Goal: Check status: Check status

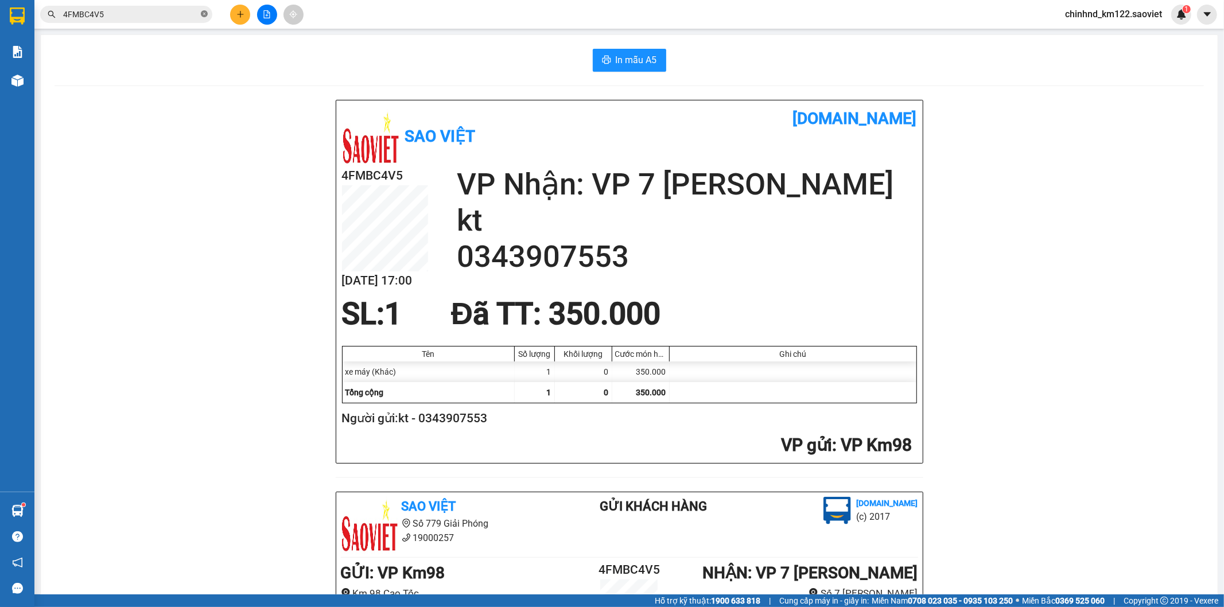
click at [201, 15] on icon "close-circle" at bounding box center [204, 13] width 7 height 7
click at [157, 12] on input "text" at bounding box center [130, 14] width 135 height 13
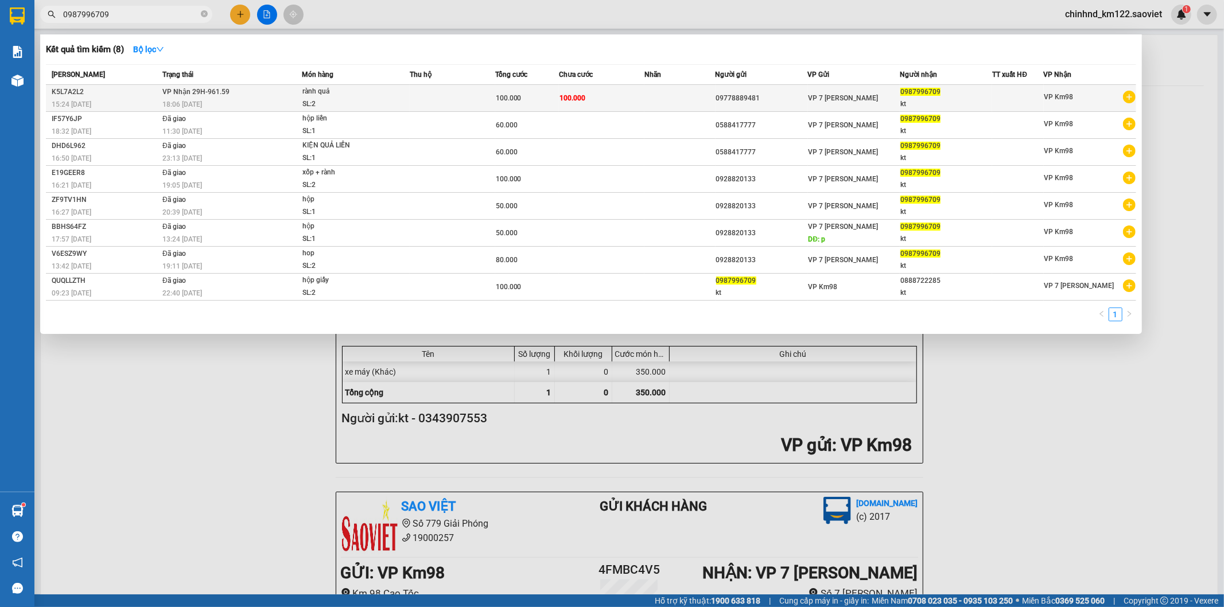
type input "0987996709"
click at [468, 99] on td at bounding box center [453, 98] width 86 height 27
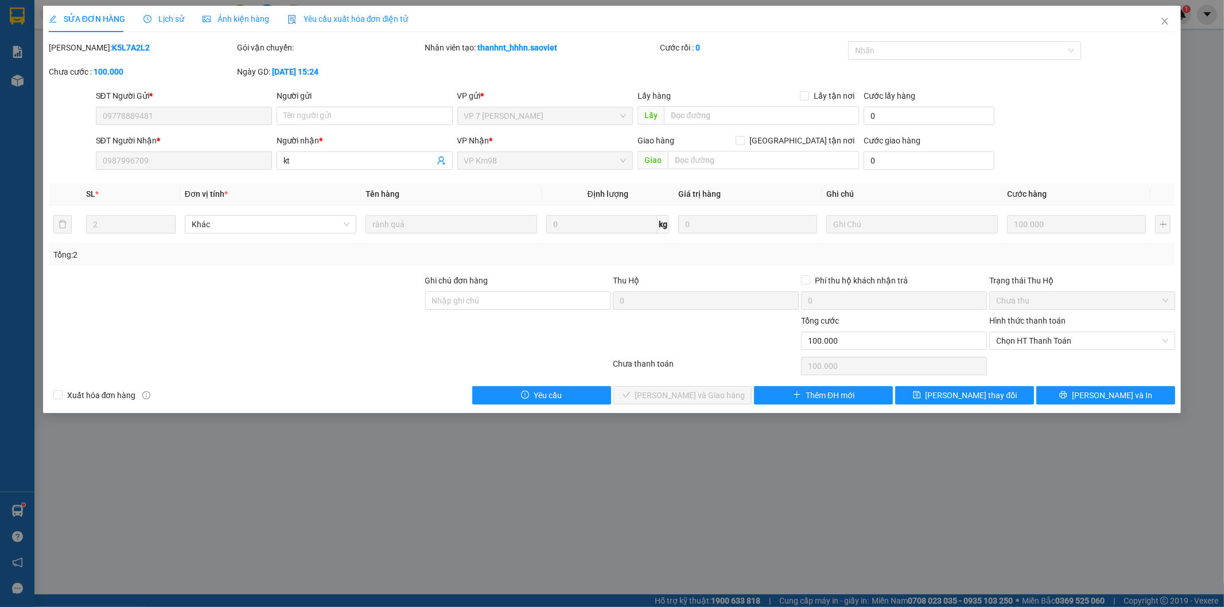
type input "09778889481"
type input "0987996709"
type input "kt"
type input "0"
type input "100.000"
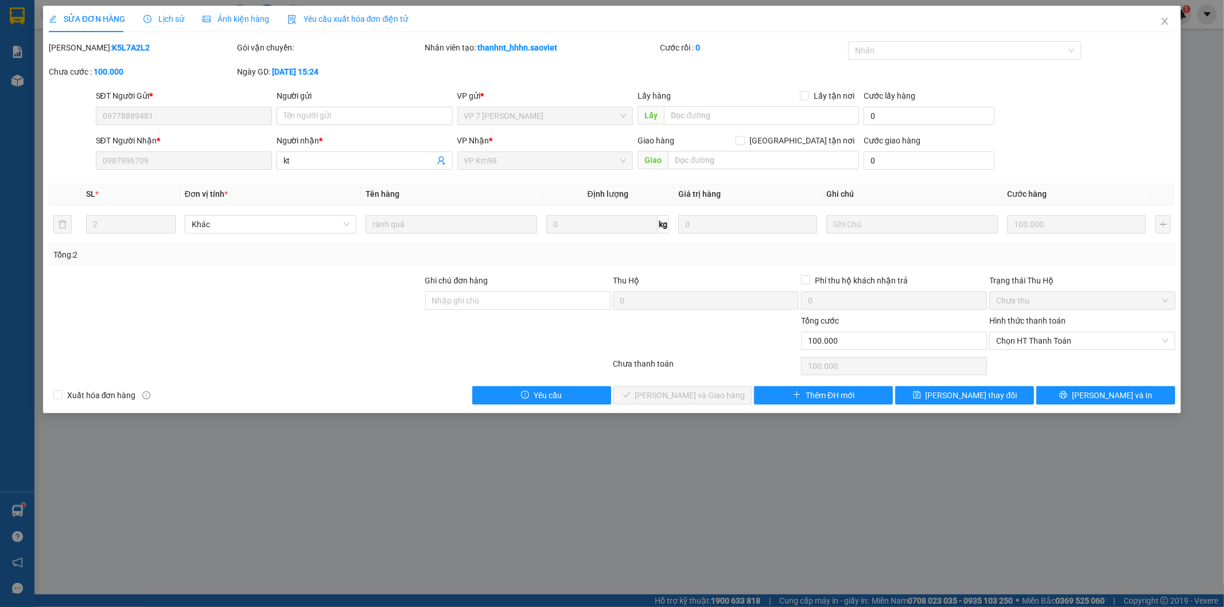
type input "100.000"
click at [173, 21] on span "Lịch sử" at bounding box center [163, 18] width 41 height 9
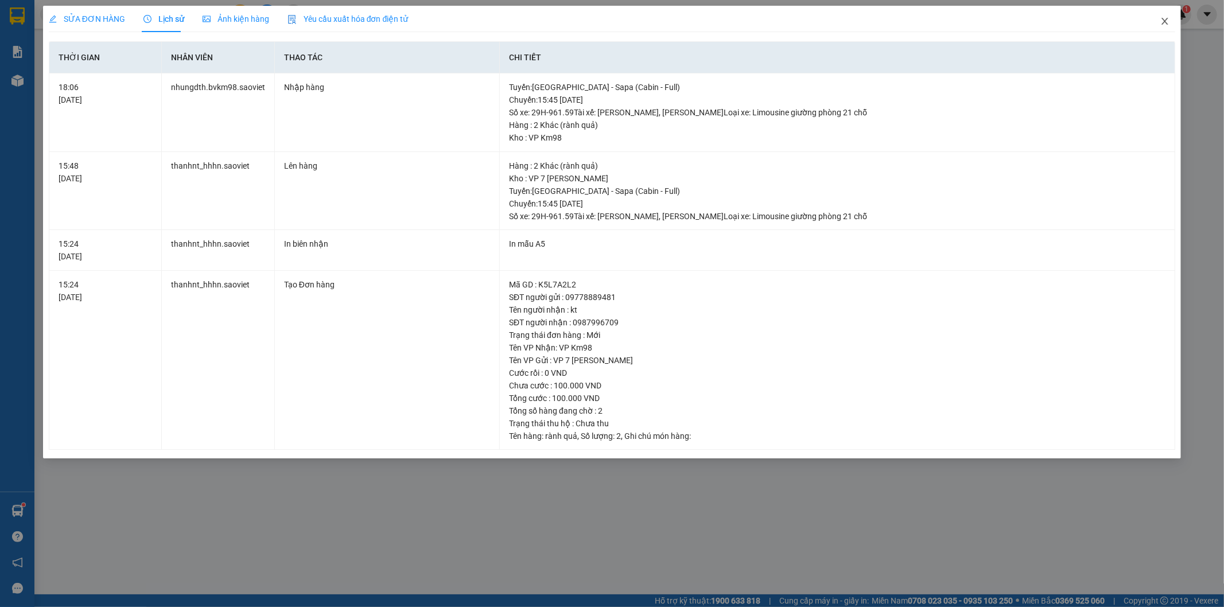
click at [1166, 23] on icon "close" at bounding box center [1165, 21] width 6 height 7
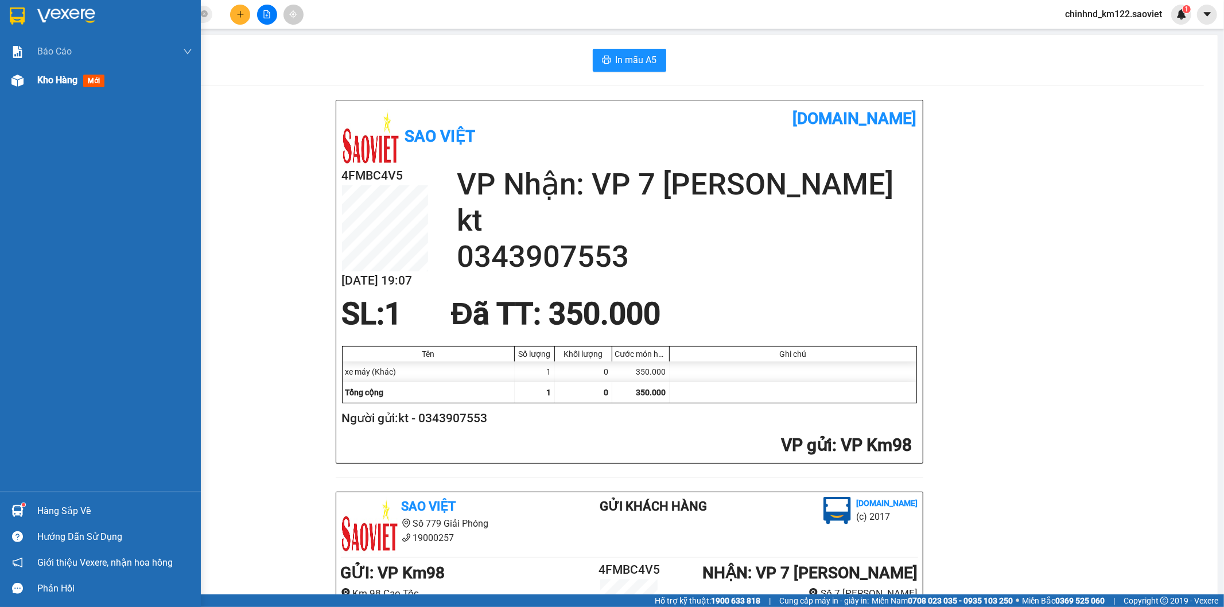
click at [64, 83] on span "Kho hàng" at bounding box center [57, 80] width 40 height 11
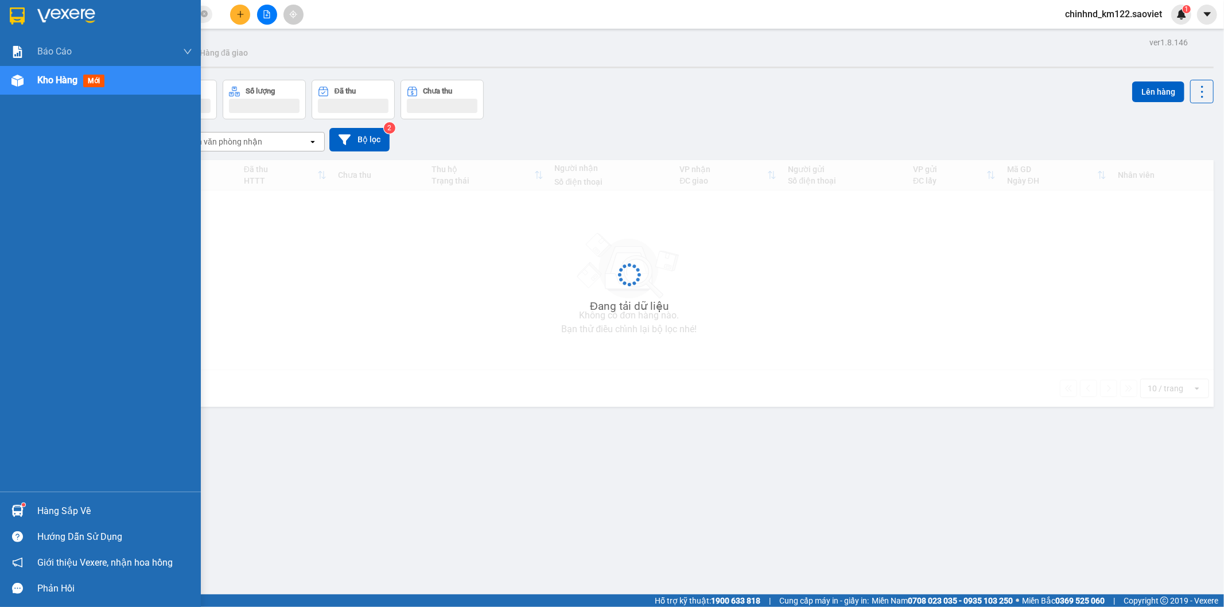
click at [64, 83] on span "Kho hàng" at bounding box center [57, 80] width 40 height 11
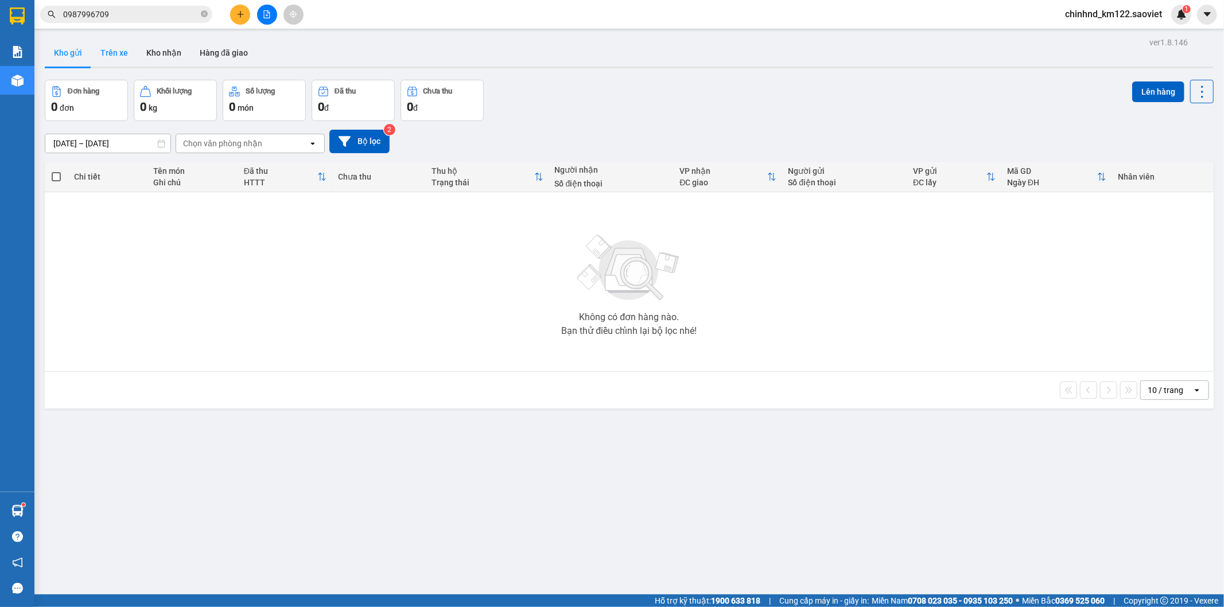
click at [127, 52] on button "Trên xe" at bounding box center [114, 53] width 46 height 28
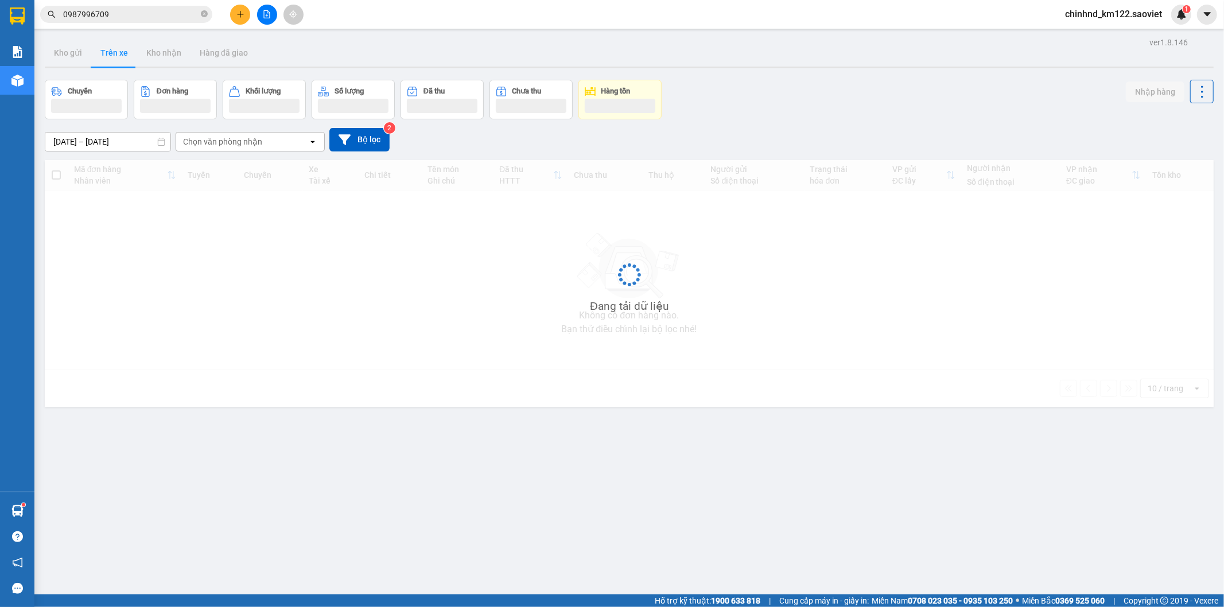
click at [127, 52] on button "Trên xe" at bounding box center [114, 53] width 46 height 28
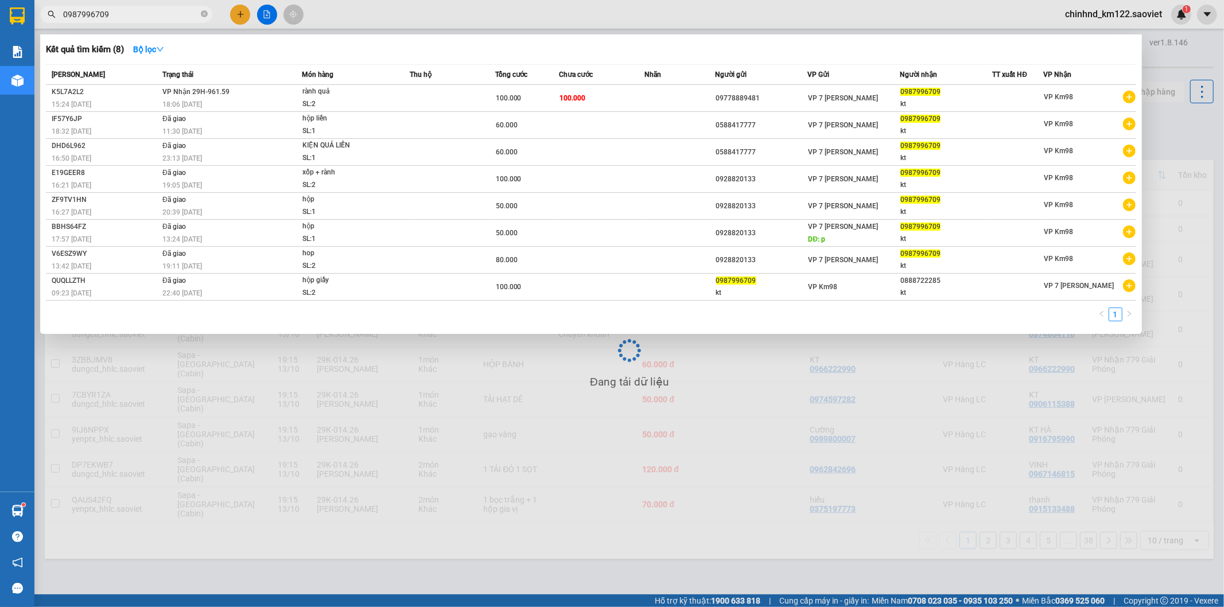
drag, startPoint x: 141, startPoint y: 13, endPoint x: 148, endPoint y: 10, distance: 6.9
click at [142, 13] on input "0987996709" at bounding box center [130, 14] width 135 height 13
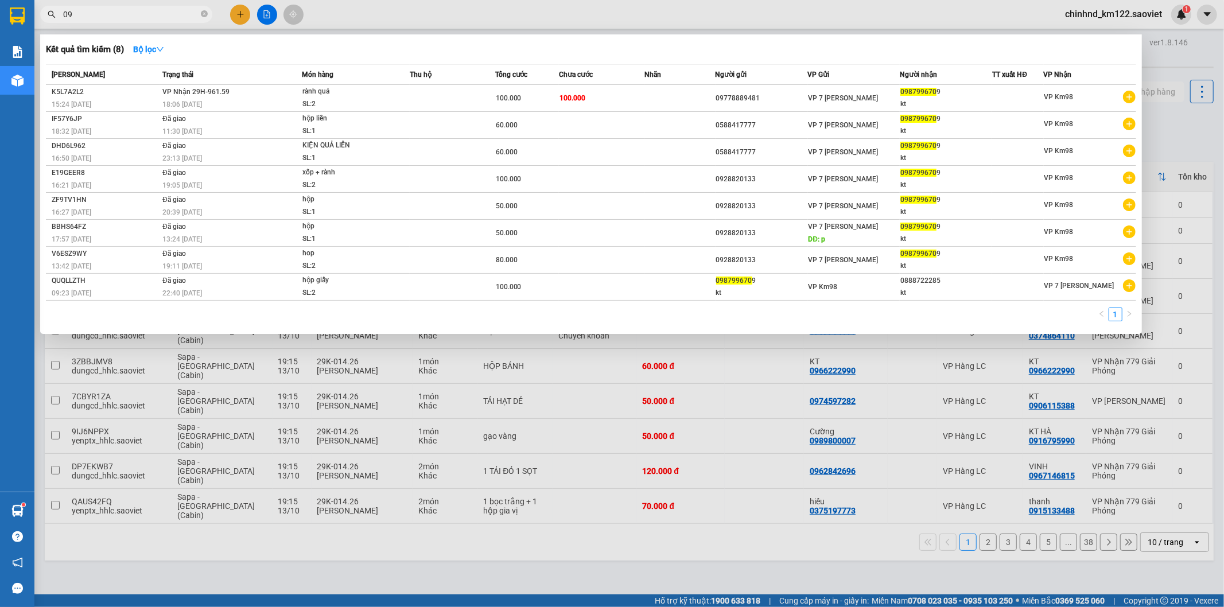
type input "0"
